Goal: Transaction & Acquisition: Book appointment/travel/reservation

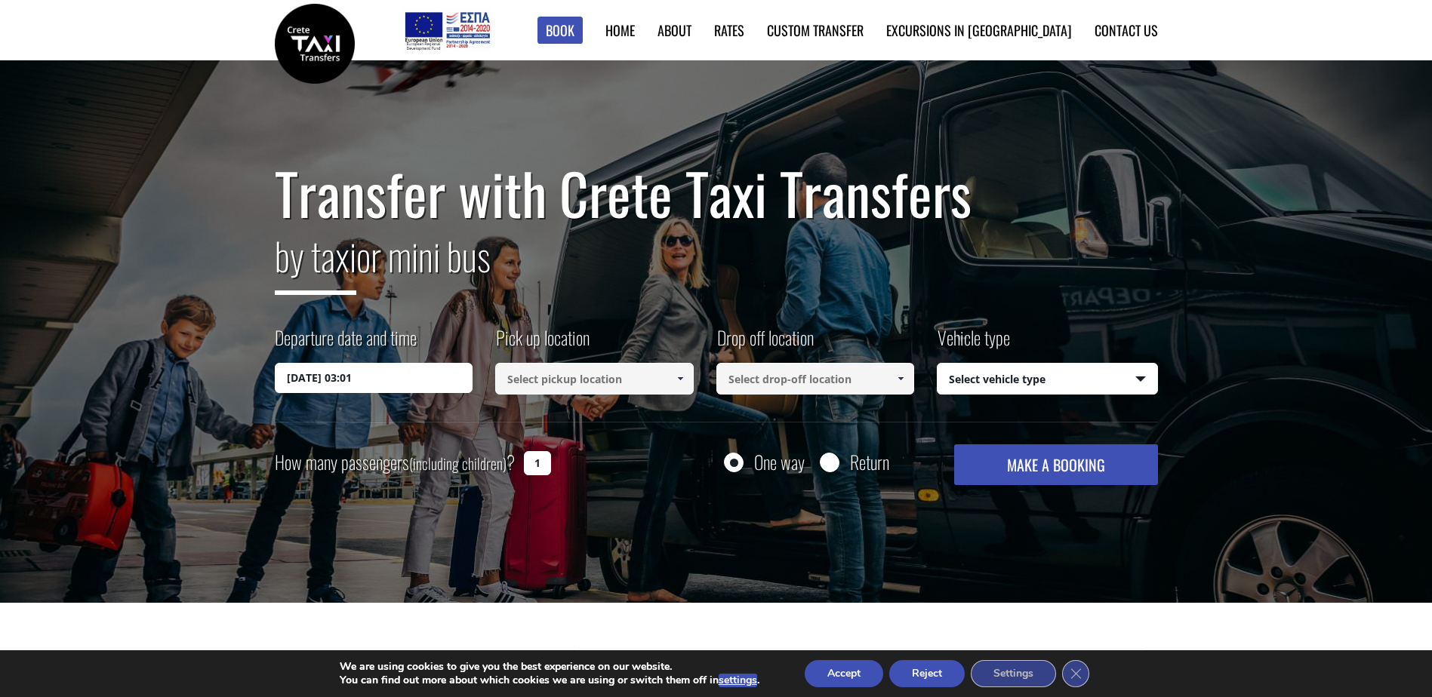
click at [361, 387] on input "19/08/2025 03:01" at bounding box center [374, 378] width 198 height 30
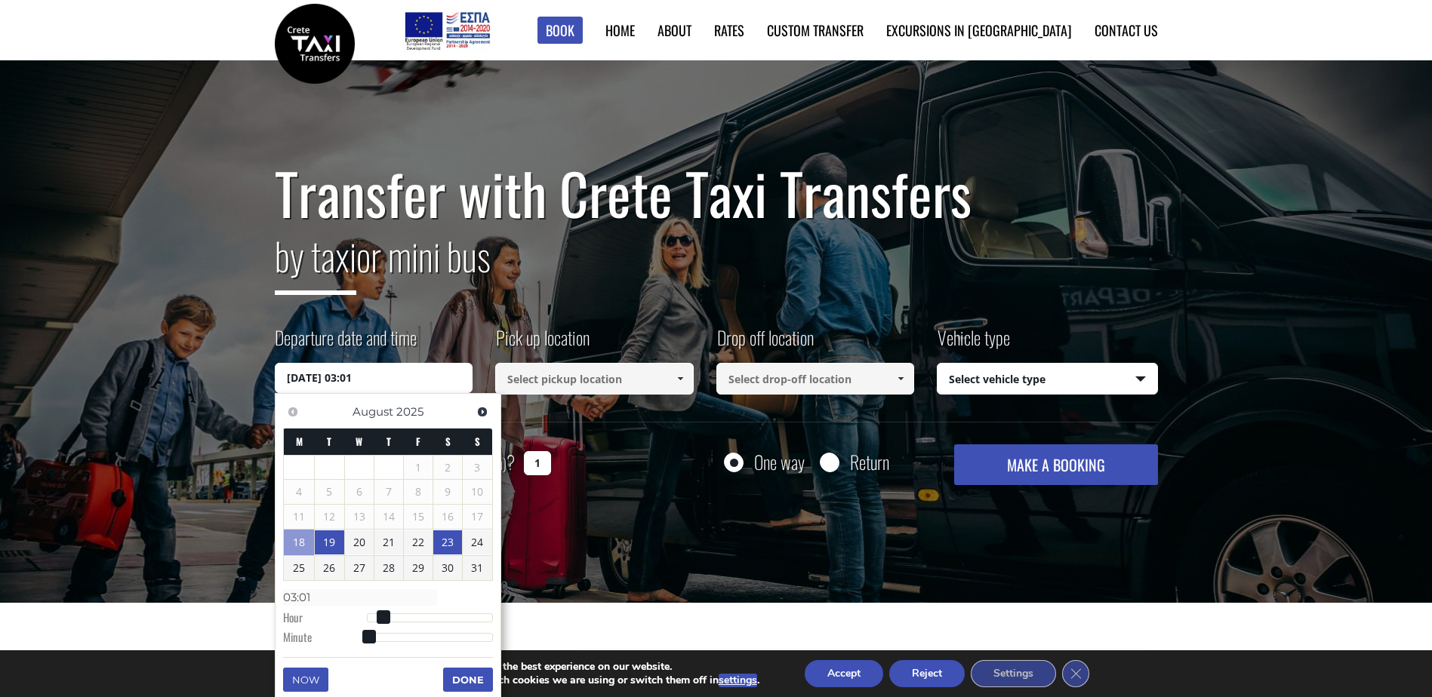
click at [453, 540] on link "23" at bounding box center [447, 543] width 29 height 24
click at [386, 383] on input "23/08/2025 00:00" at bounding box center [374, 378] width 198 height 30
type input "23/08/2025 01:00"
type input "01:00"
type input "23/08/2025 02:00"
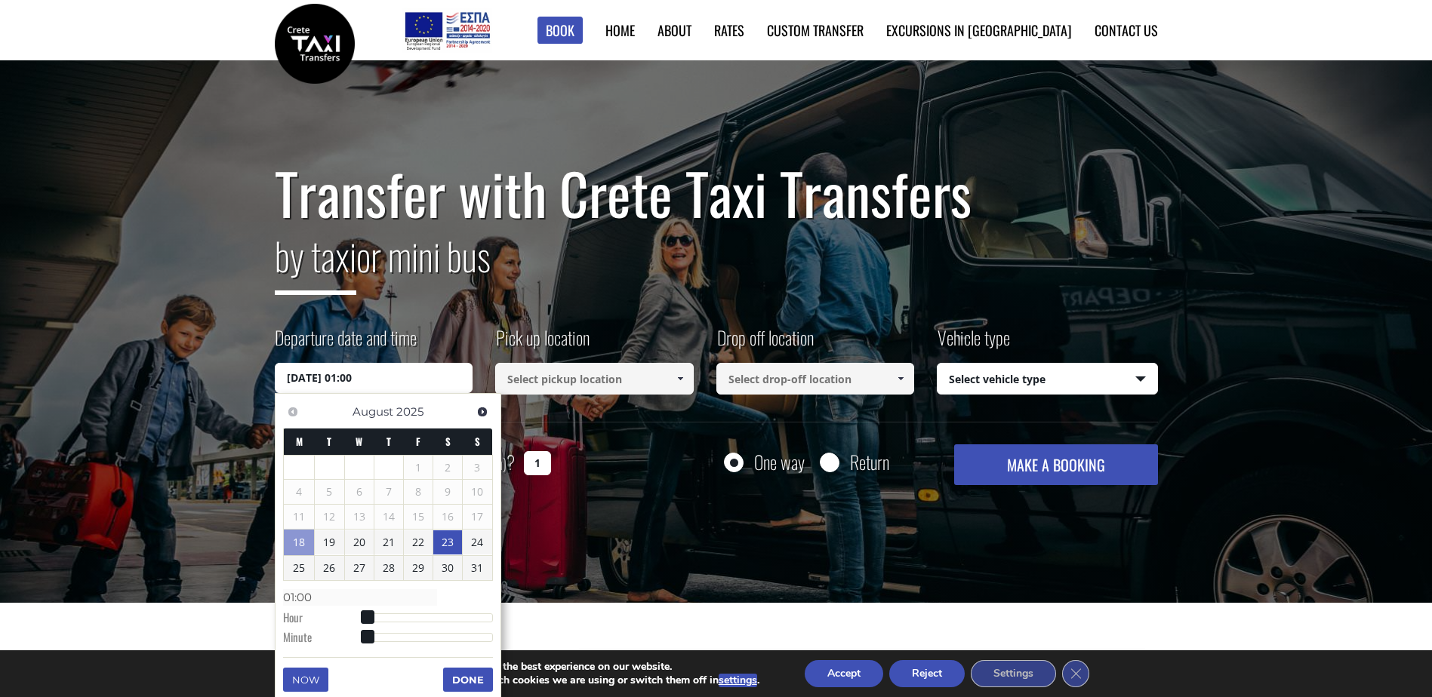
type input "02:00"
type input "23/08/2025 03:00"
type input "03:00"
type input "23/08/2025 04:00"
type input "04:00"
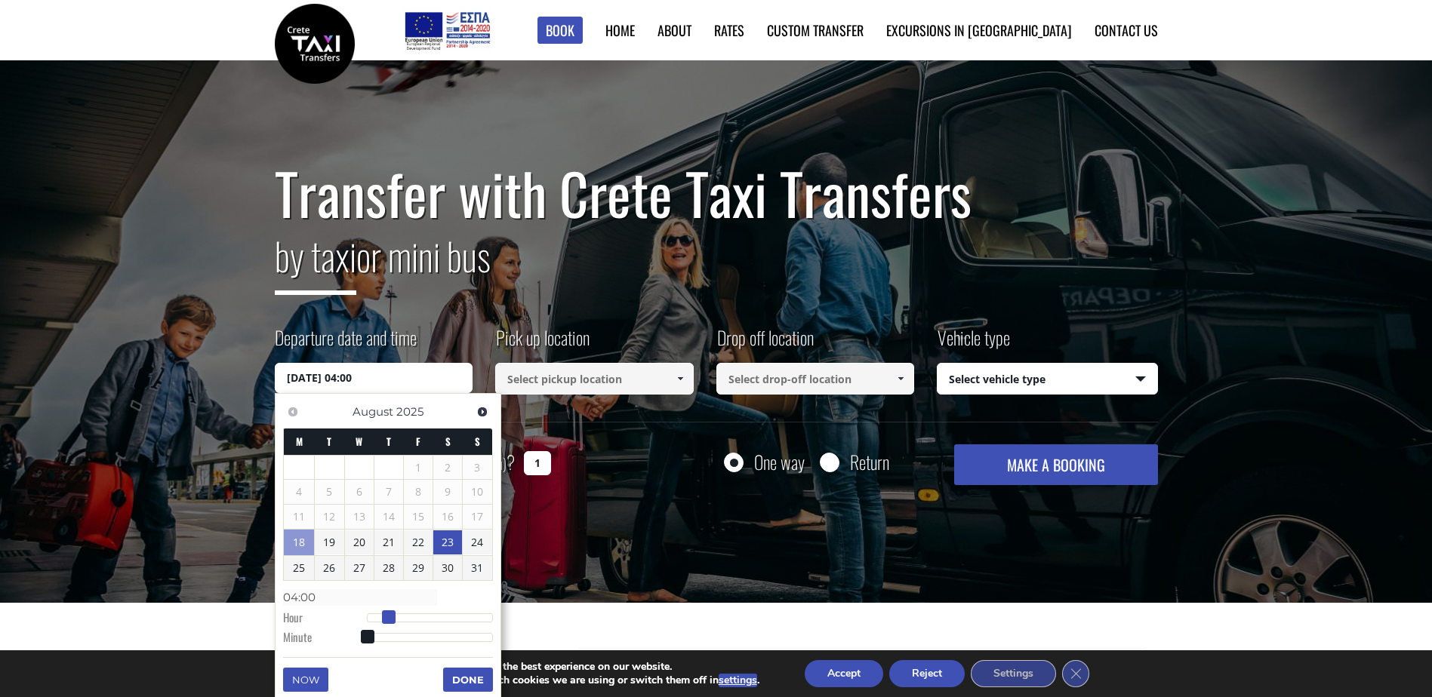
type input "23/08/2025 05:00"
type input "05:00"
type input "23/08/2025 06:00"
type input "06:00"
type input "23/08/2025 07:00"
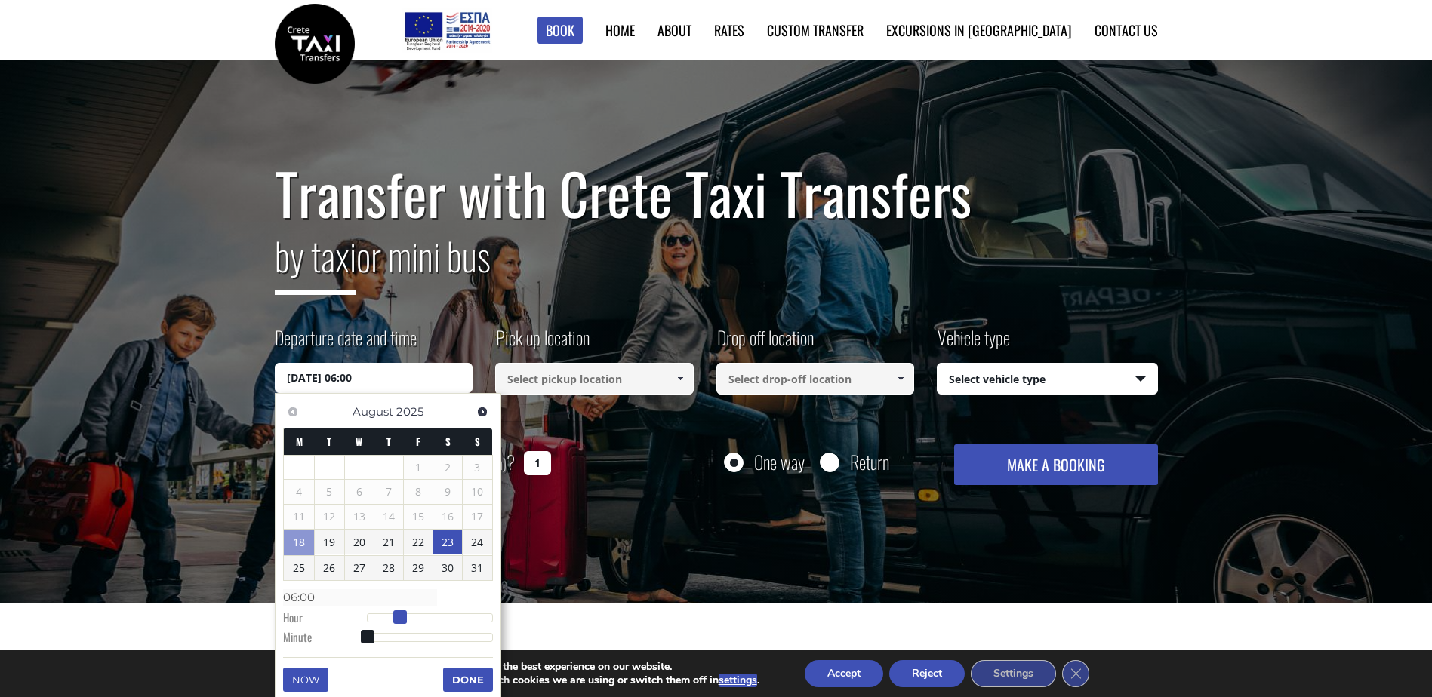
type input "07:00"
type input "23/08/2025 08:00"
type input "08:00"
type input "23/08/2025 09:00"
type input "09:00"
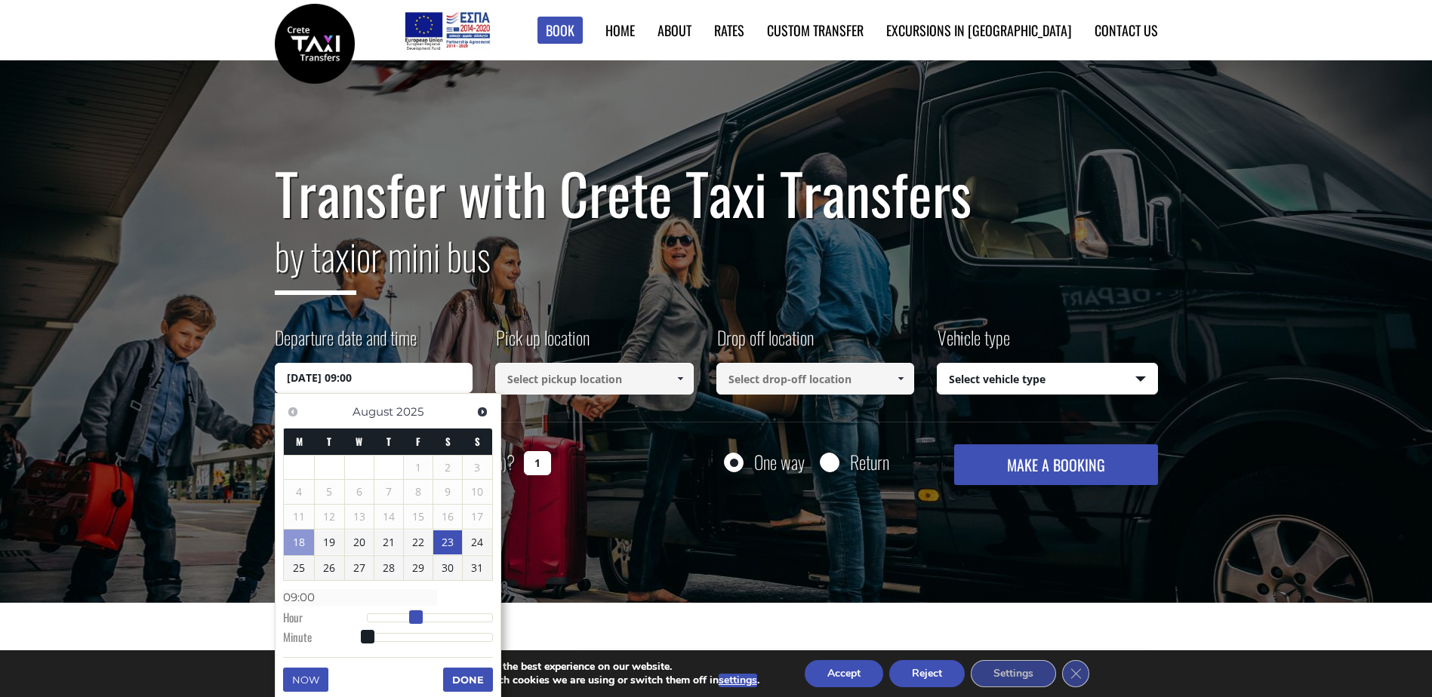
type input "23/08/2025 10:00"
type input "10:00"
type input "23/08/2025 11:00"
type input "11:00"
type input "[DATE] 12:00"
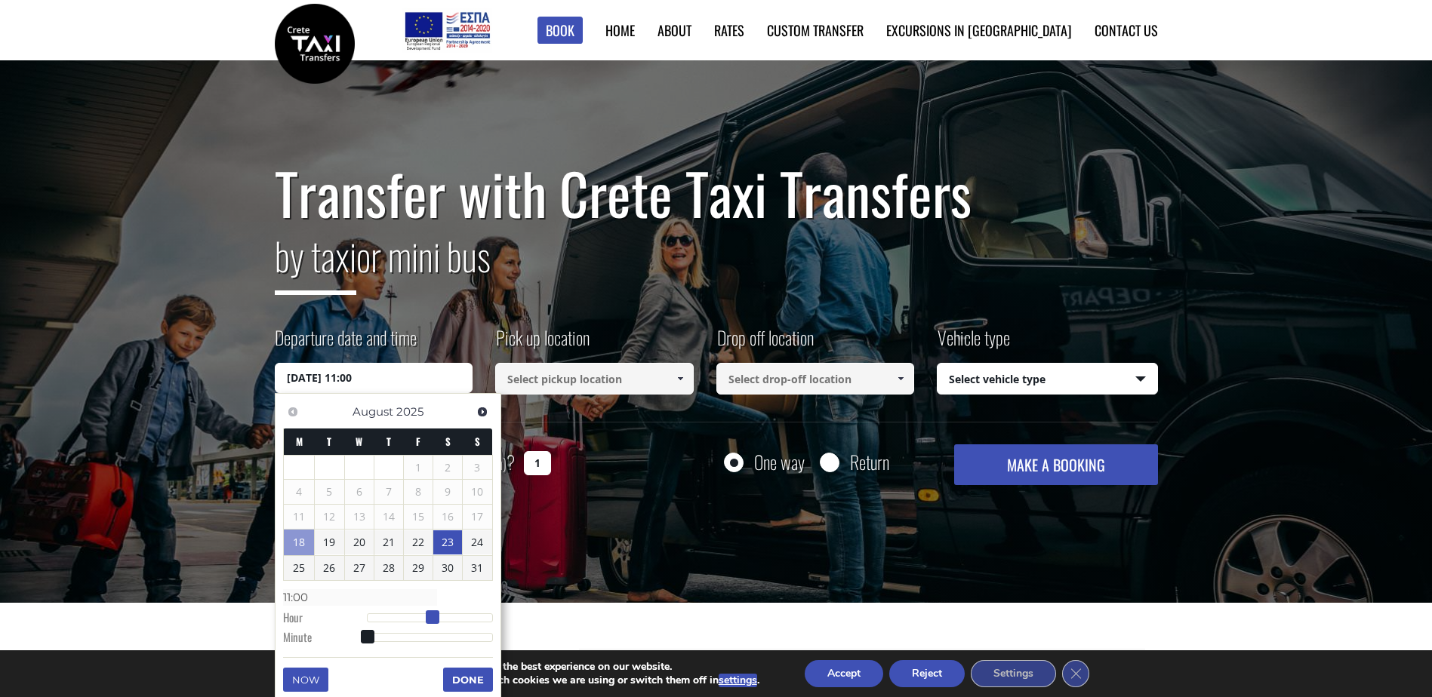
type input "12:00"
drag, startPoint x: 368, startPoint y: 619, endPoint x: 435, endPoint y: 619, distance: 67.2
click at [435, 619] on span at bounding box center [433, 618] width 14 height 14
click at [471, 681] on button "Done" at bounding box center [468, 680] width 50 height 24
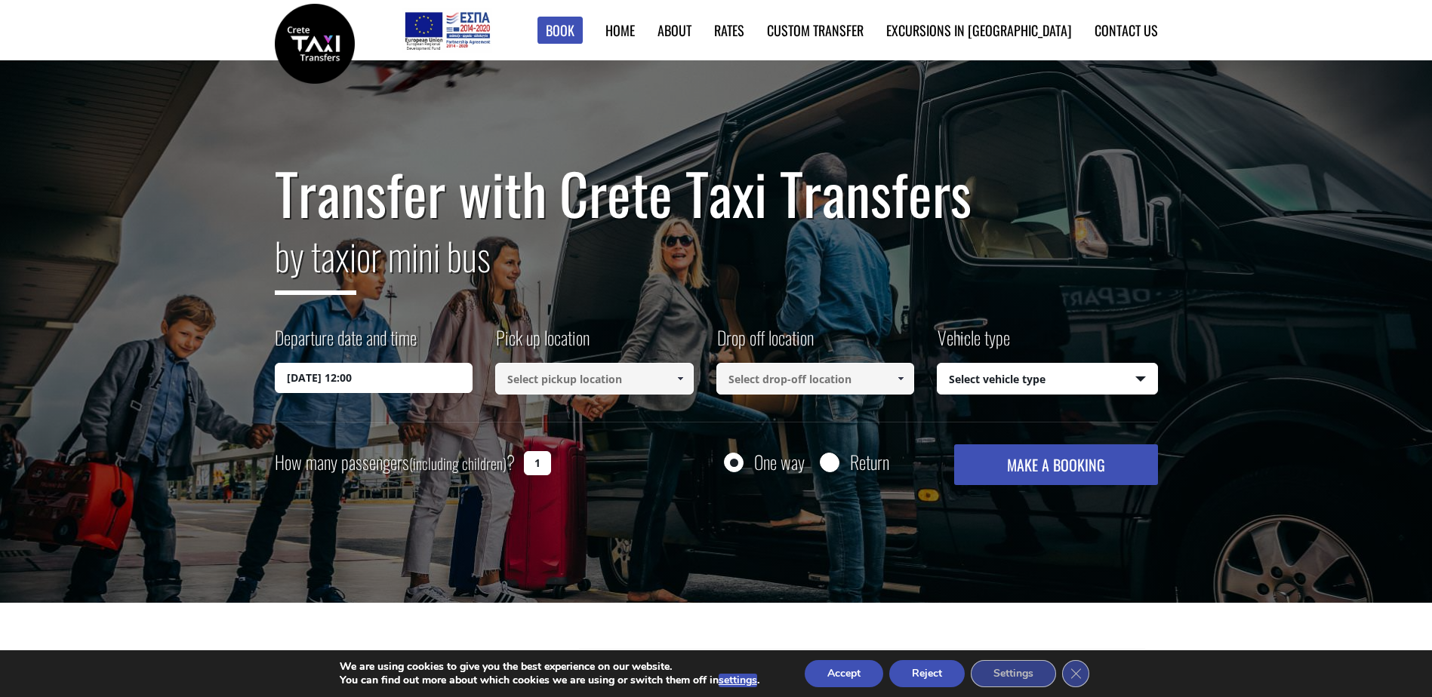
click at [669, 382] on link at bounding box center [679, 379] width 25 height 32
click at [666, 373] on input at bounding box center [594, 379] width 198 height 32
click at [679, 378] on span at bounding box center [680, 379] width 12 height 12
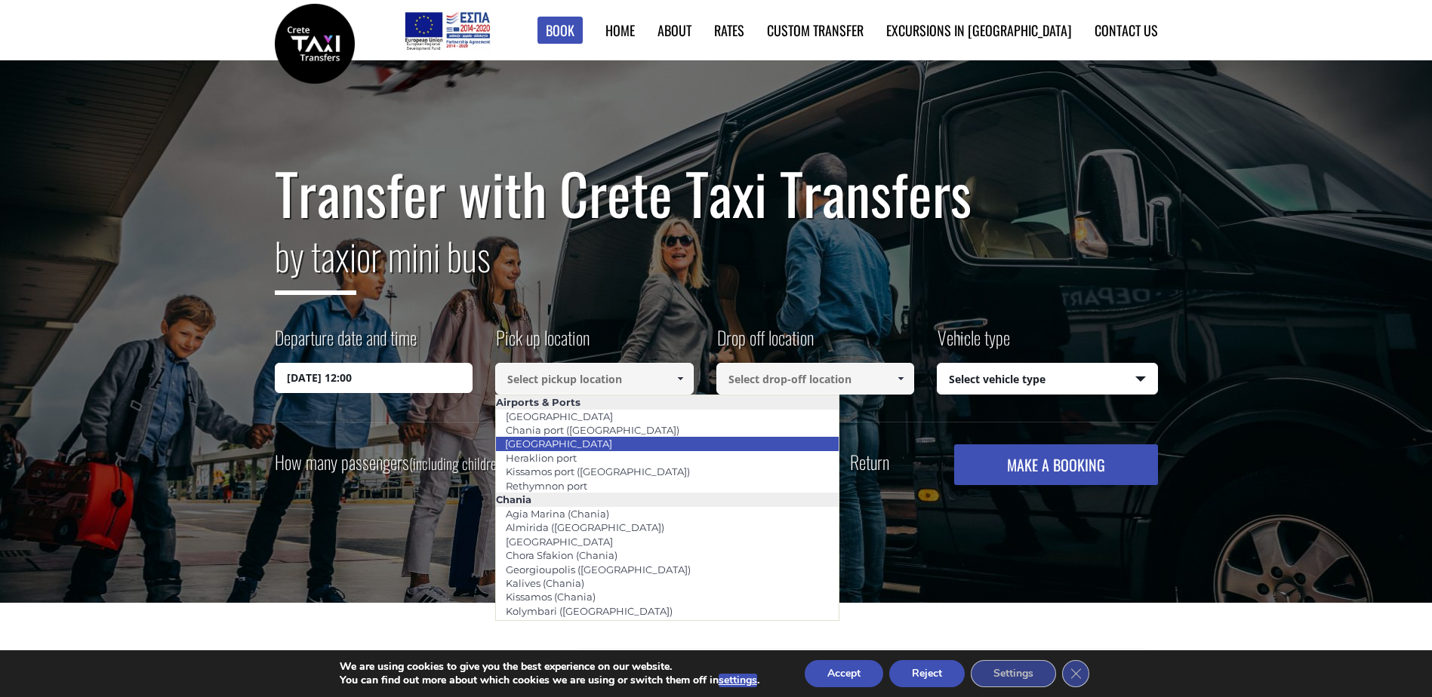
click at [546, 439] on link "[GEOGRAPHIC_DATA]" at bounding box center [558, 443] width 127 height 21
type input "[GEOGRAPHIC_DATA]"
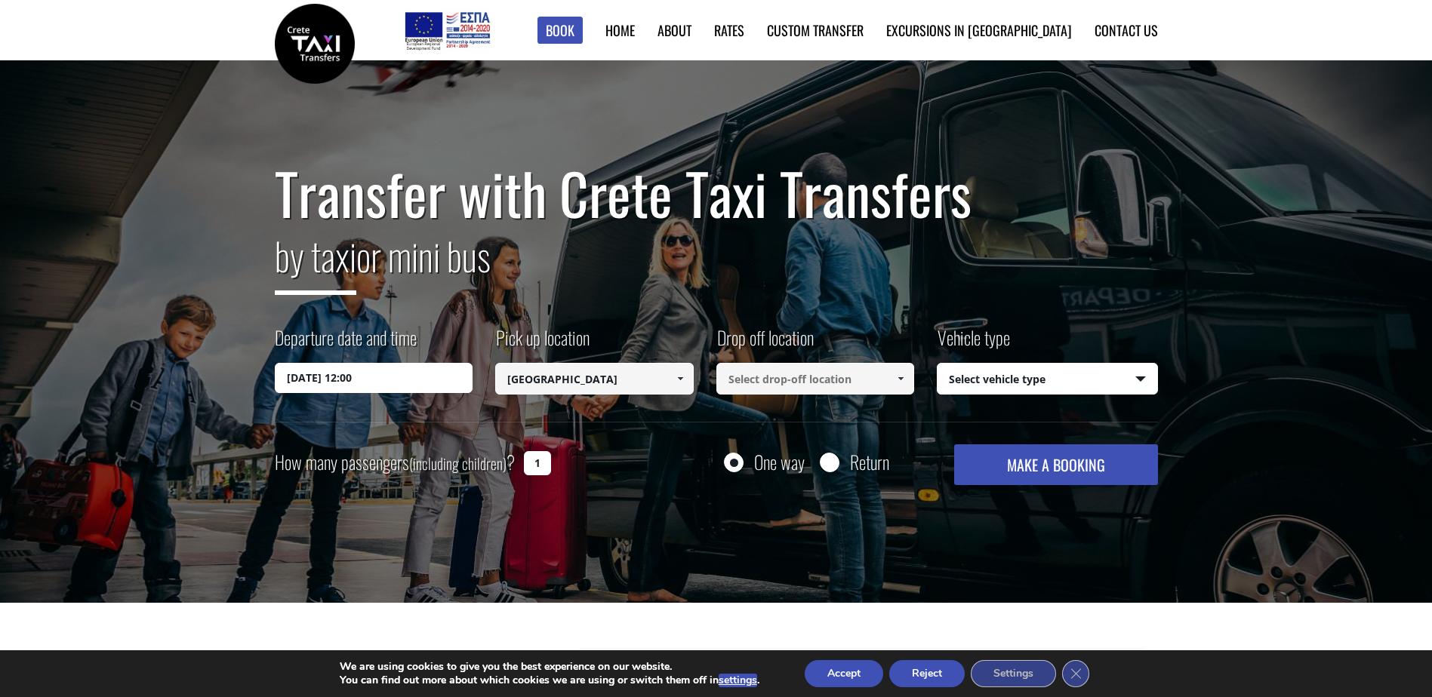
click at [903, 377] on span at bounding box center [900, 379] width 12 height 12
click at [903, 371] on link at bounding box center [900, 379] width 25 height 32
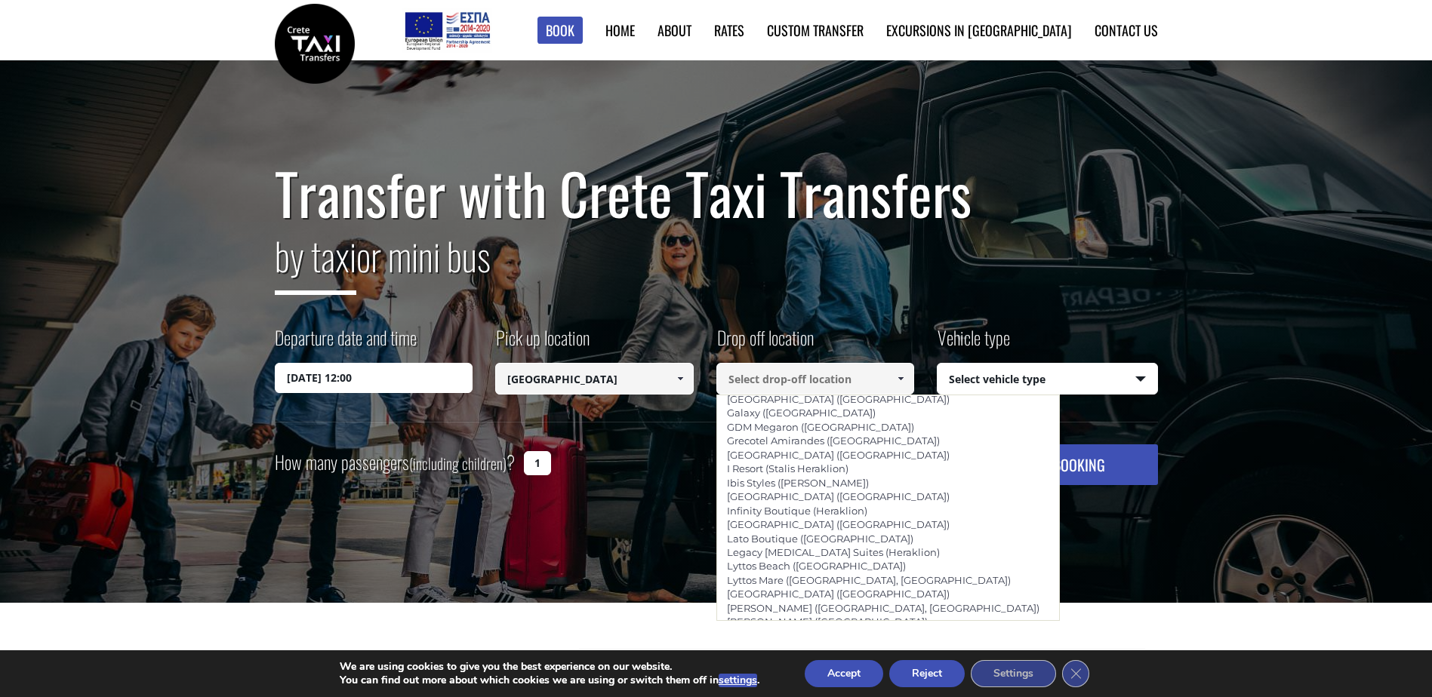
scroll to position [1585, 0]
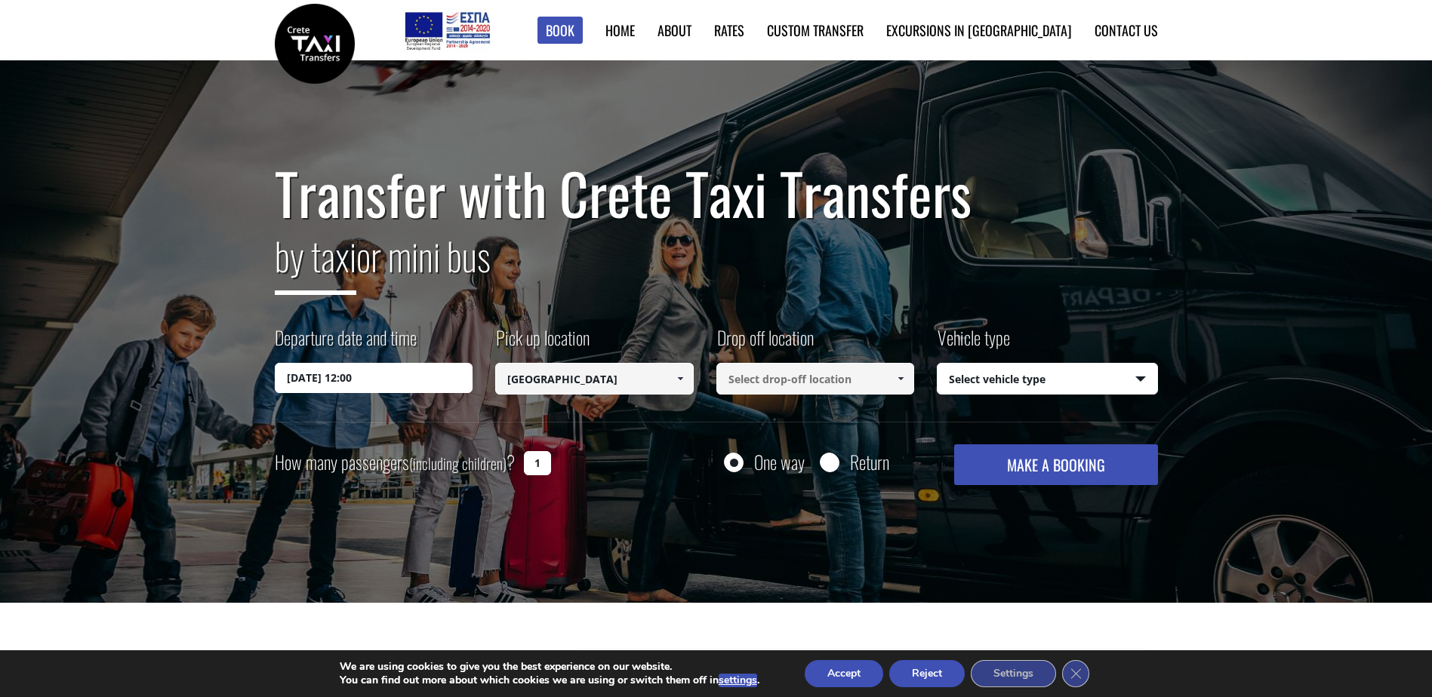
click at [842, 380] on input at bounding box center [815, 379] width 198 height 32
click at [898, 379] on span at bounding box center [900, 379] width 12 height 12
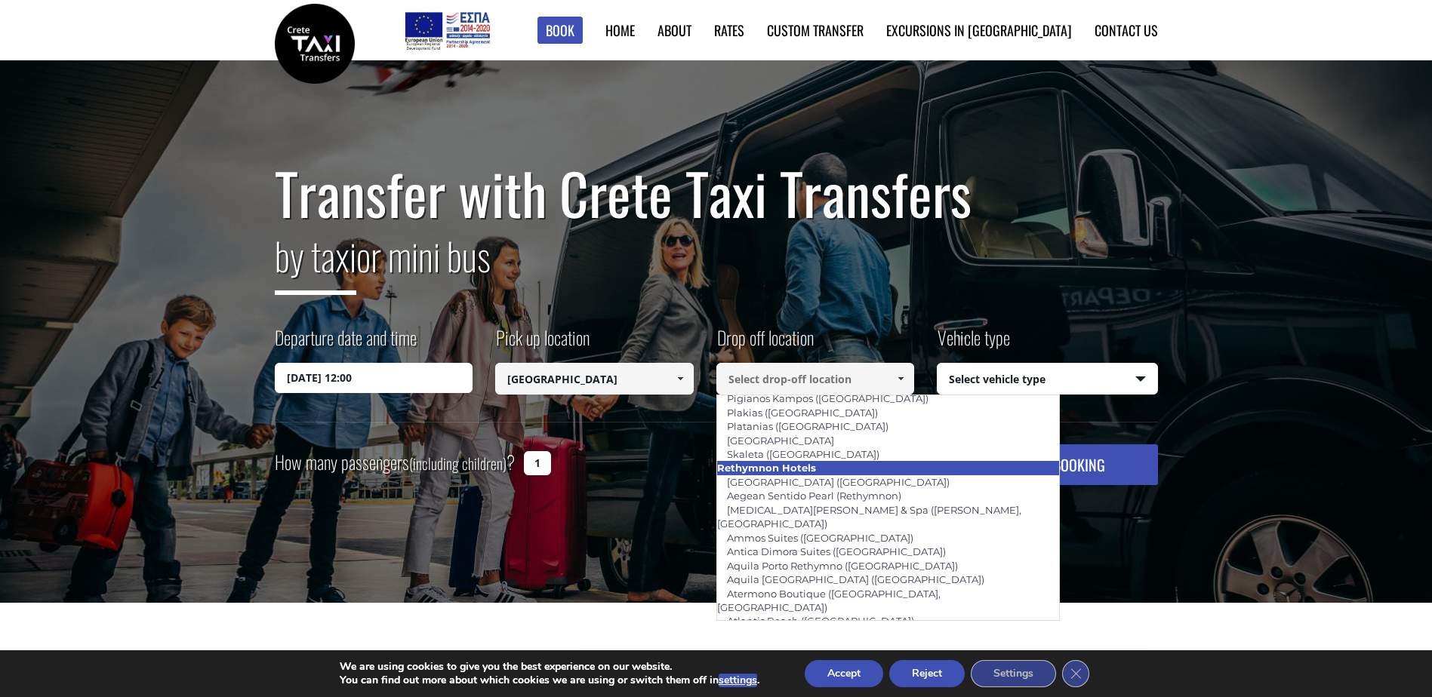
scroll to position [2555, 0]
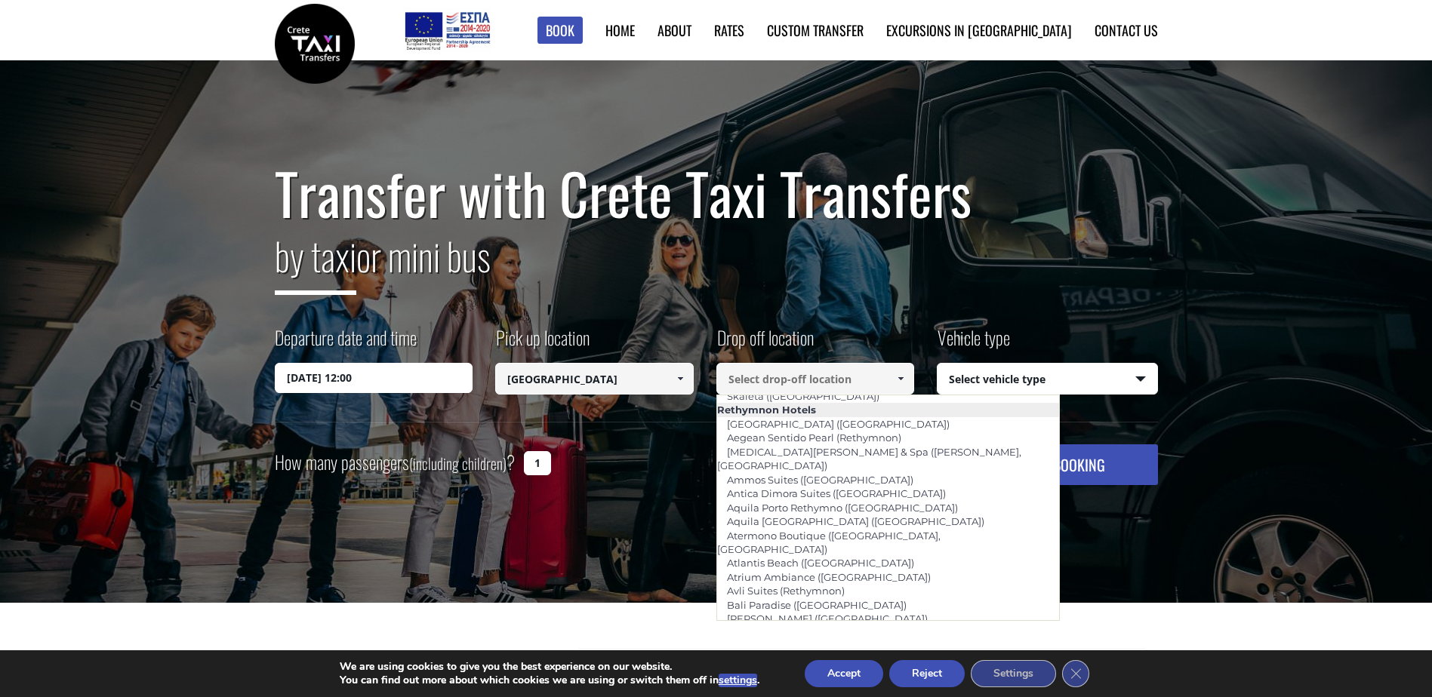
type input "Grecotel Plaza ([GEOGRAPHIC_DATA])"
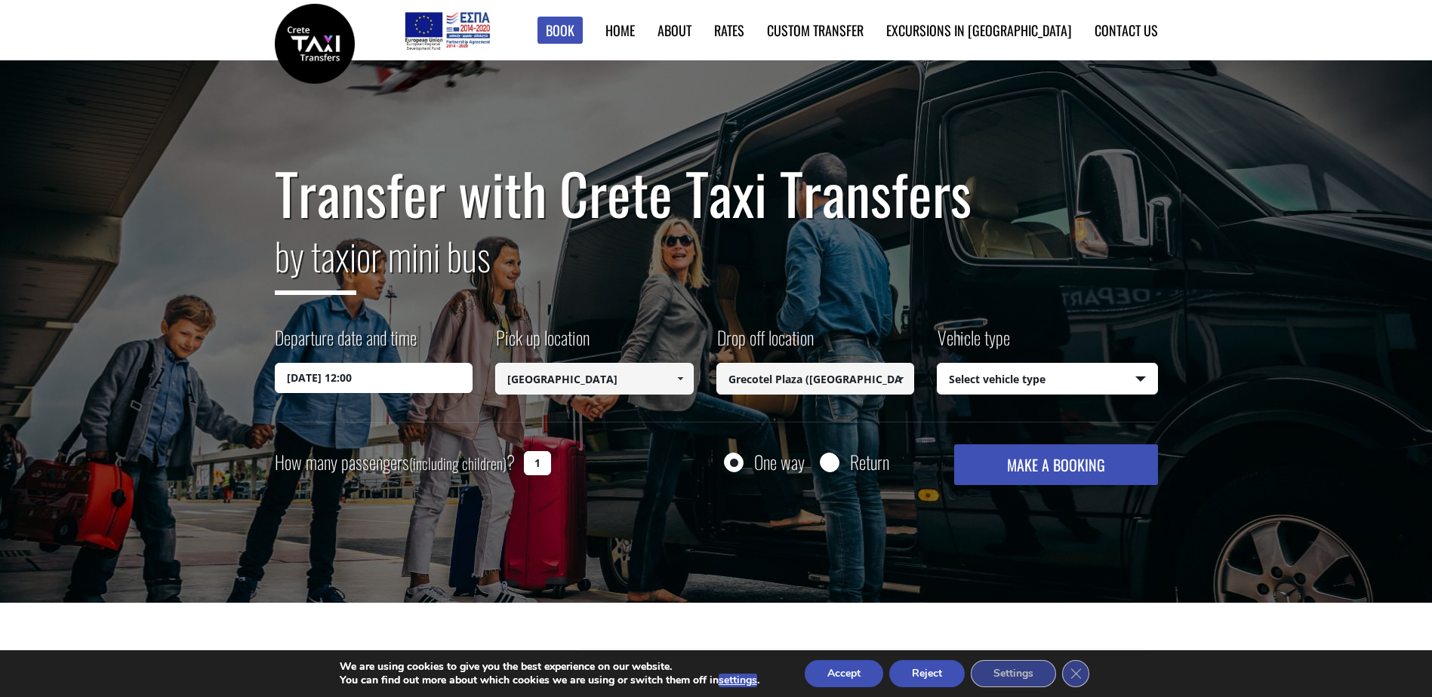
click at [1143, 377] on select "Select vehicle type Taxi (4 passengers) Mercedes E Class Mini Van (7 passengers…" at bounding box center [1047, 380] width 220 height 32
select select "540"
click at [937, 364] on select "Select vehicle type Taxi (4 passengers) Mercedes E Class Mini Van (7 passengers…" at bounding box center [1047, 380] width 220 height 32
click at [537, 468] on input "1" at bounding box center [537, 463] width 27 height 24
type input "3"
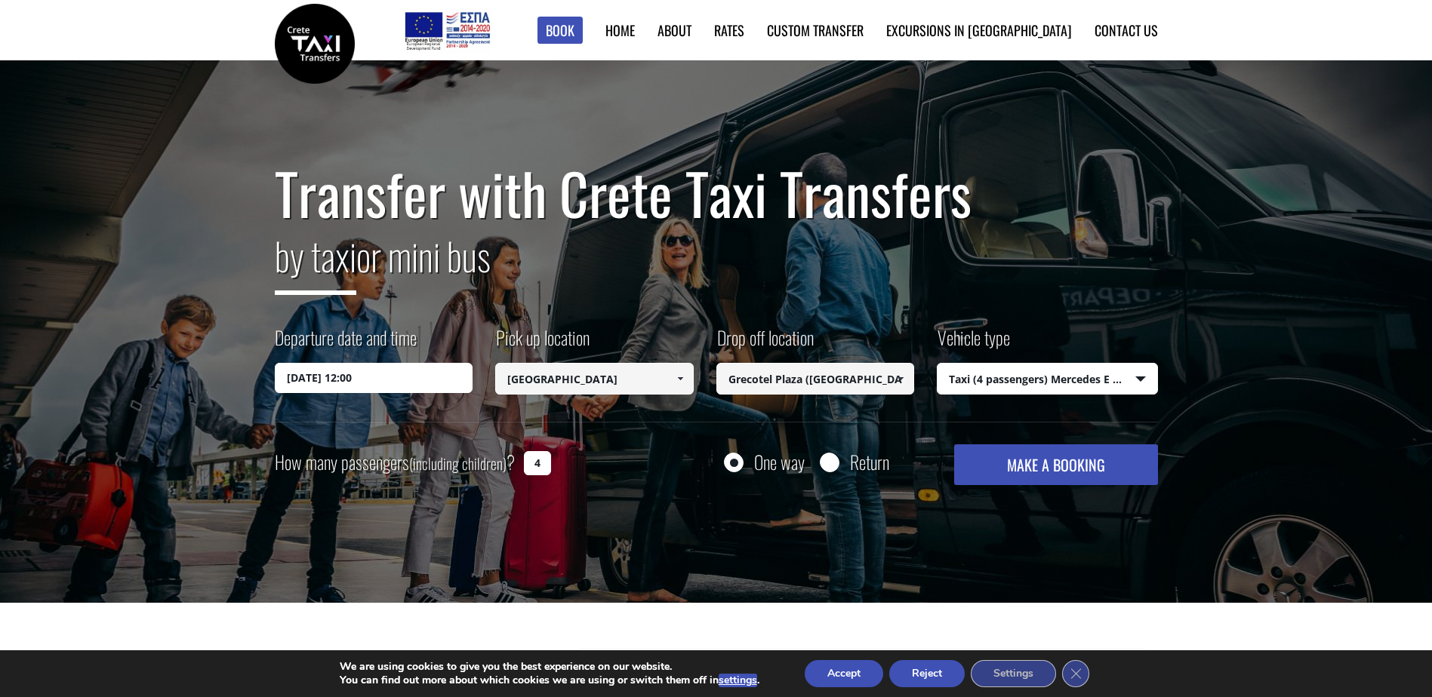
type input "4"
click at [824, 469] on input "Return" at bounding box center [829, 463] width 19 height 19
radio input "true"
type input "Grecotel Plaza ([GEOGRAPHIC_DATA])"
type input "[GEOGRAPHIC_DATA]"
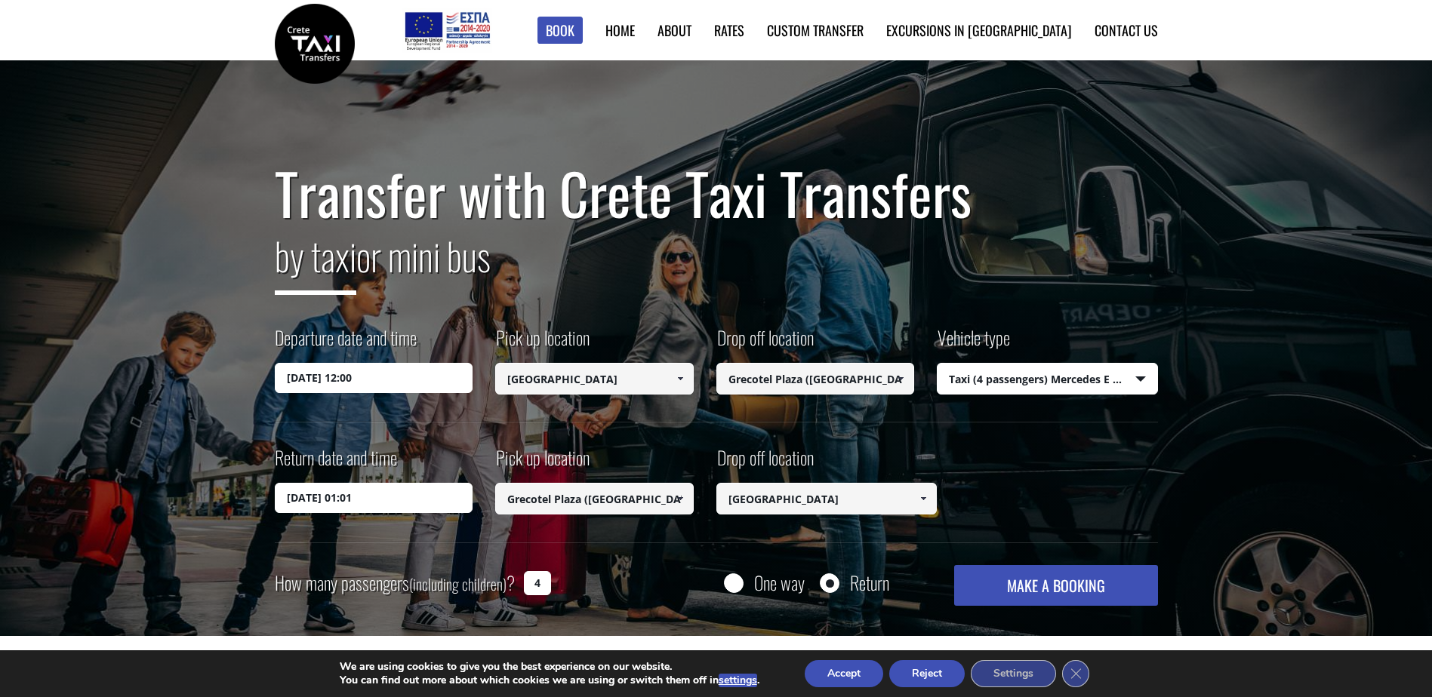
click at [731, 583] on input "One way" at bounding box center [733, 584] width 19 height 19
radio input "true"
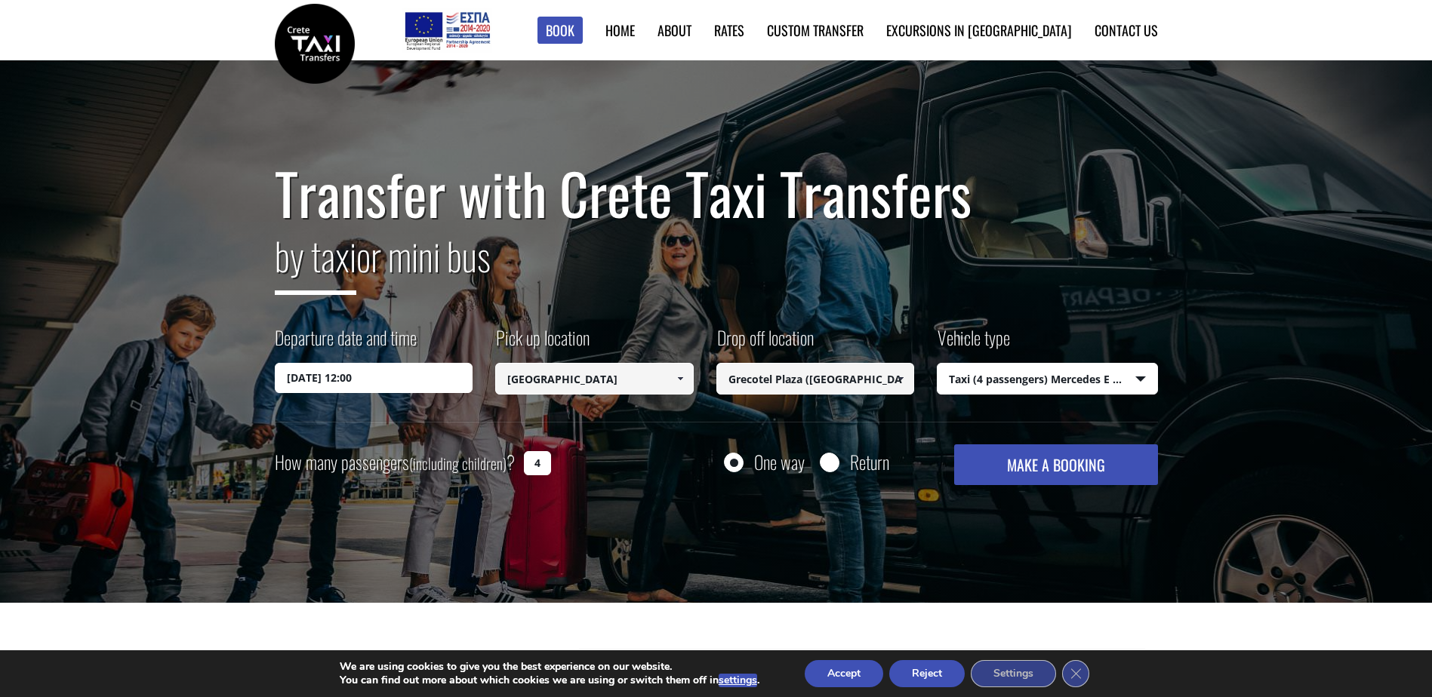
click at [1062, 472] on button "MAKE A BOOKING" at bounding box center [1055, 465] width 203 height 41
